Goal: Task Accomplishment & Management: Use online tool/utility

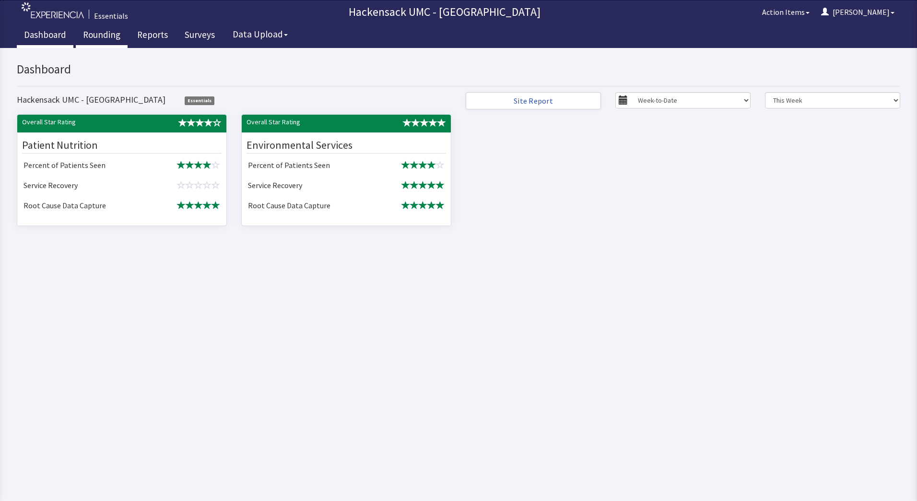
click at [102, 34] on link "Rounding" at bounding box center [102, 36] width 52 height 24
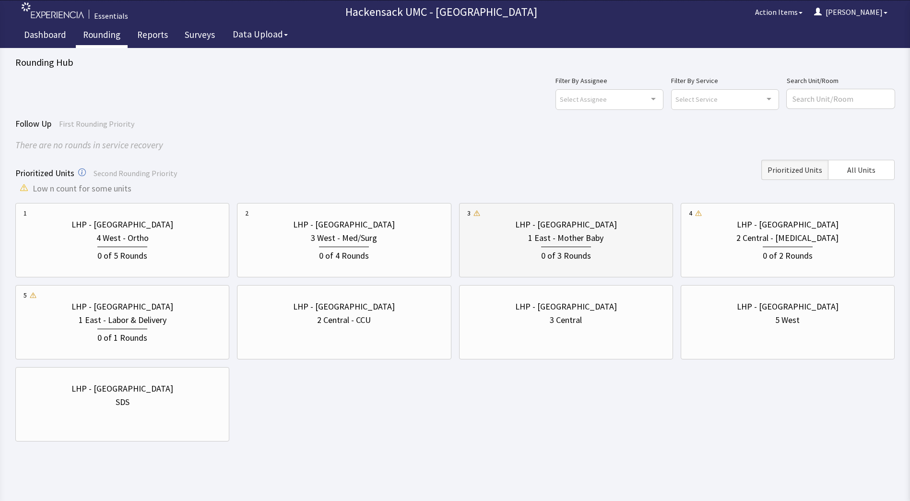
click at [584, 249] on div "0 of 3 Rounds" at bounding box center [566, 255] width 50 height 16
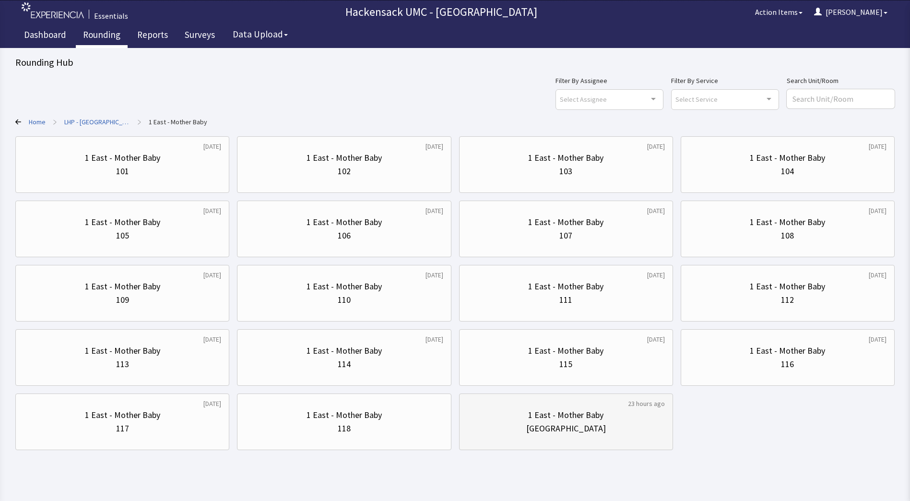
click at [561, 427] on div "Nurse Station" at bounding box center [566, 428] width 80 height 13
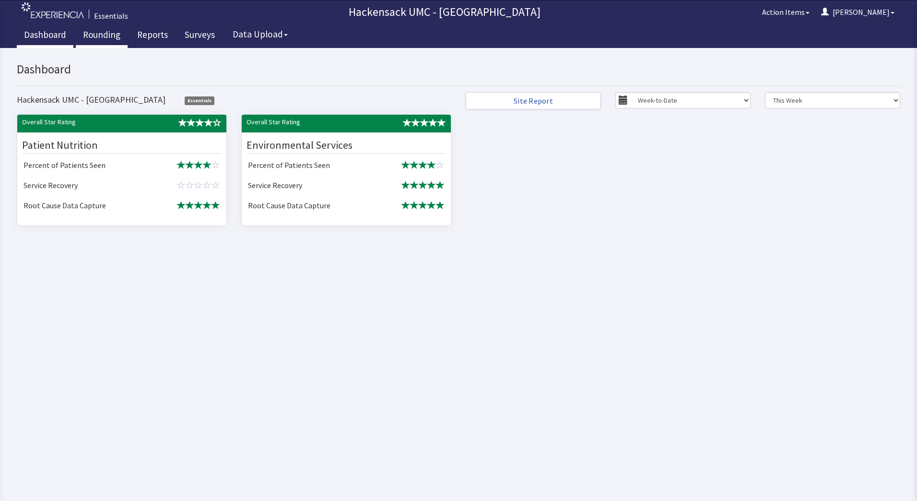
click at [101, 36] on link "Rounding" at bounding box center [102, 36] width 52 height 24
